Goal: Task Accomplishment & Management: Manage account settings

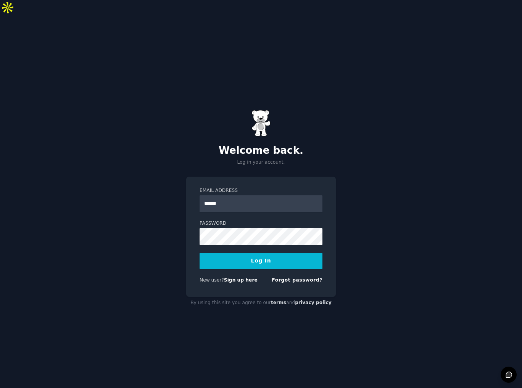
type input "*******"
type input "**********"
click at [200, 253] on button "Log In" at bounding box center [261, 261] width 123 height 16
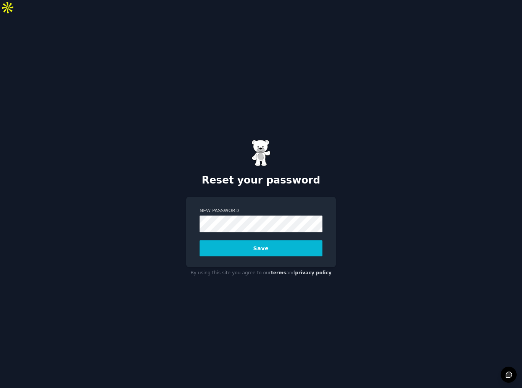
click at [200, 240] on button "Save" at bounding box center [261, 248] width 123 height 16
